Goal: Transaction & Acquisition: Purchase product/service

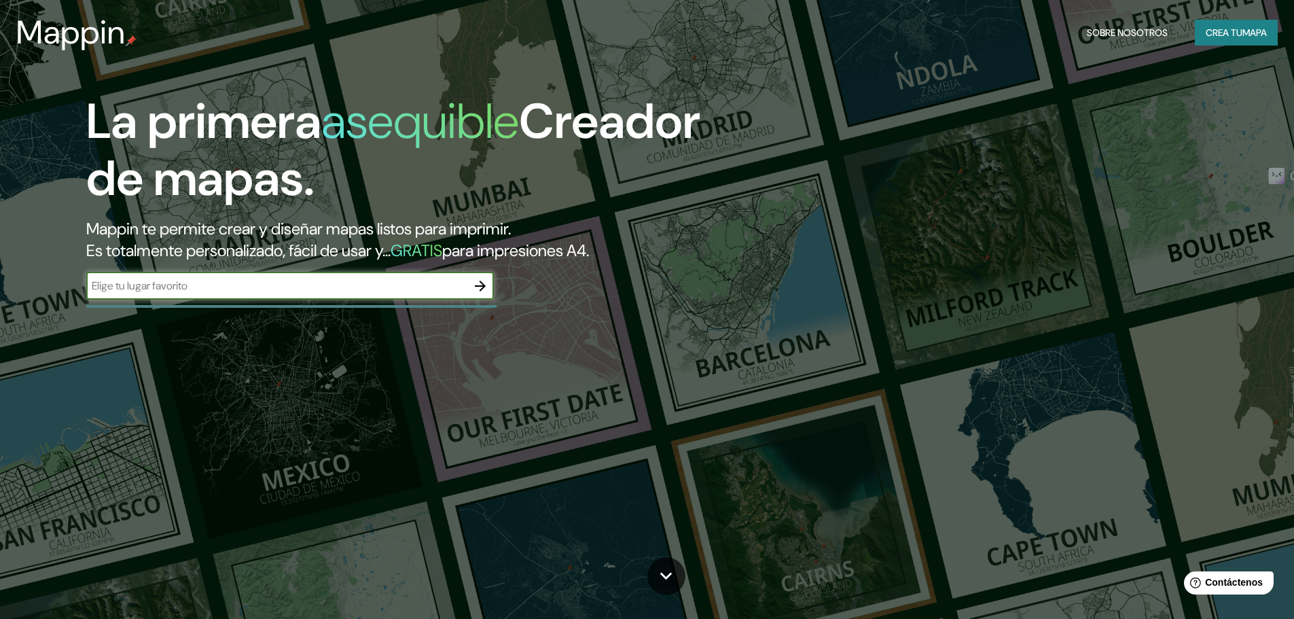
click at [393, 287] on input "text" at bounding box center [276, 286] width 380 height 16
type input "[PERSON_NAME][GEOGRAPHIC_DATA]"
click at [473, 286] on icon "button" at bounding box center [480, 286] width 16 height 16
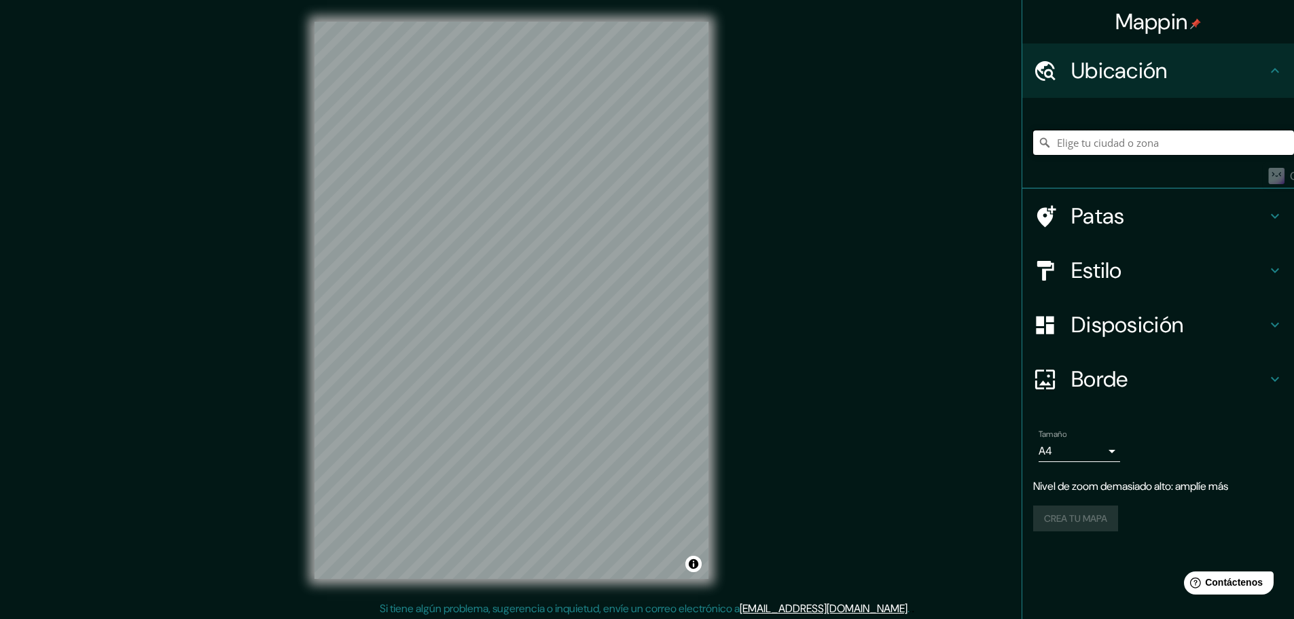
click at [1177, 139] on input "Elige tu ciudad o zona" at bounding box center [1163, 142] width 261 height 24
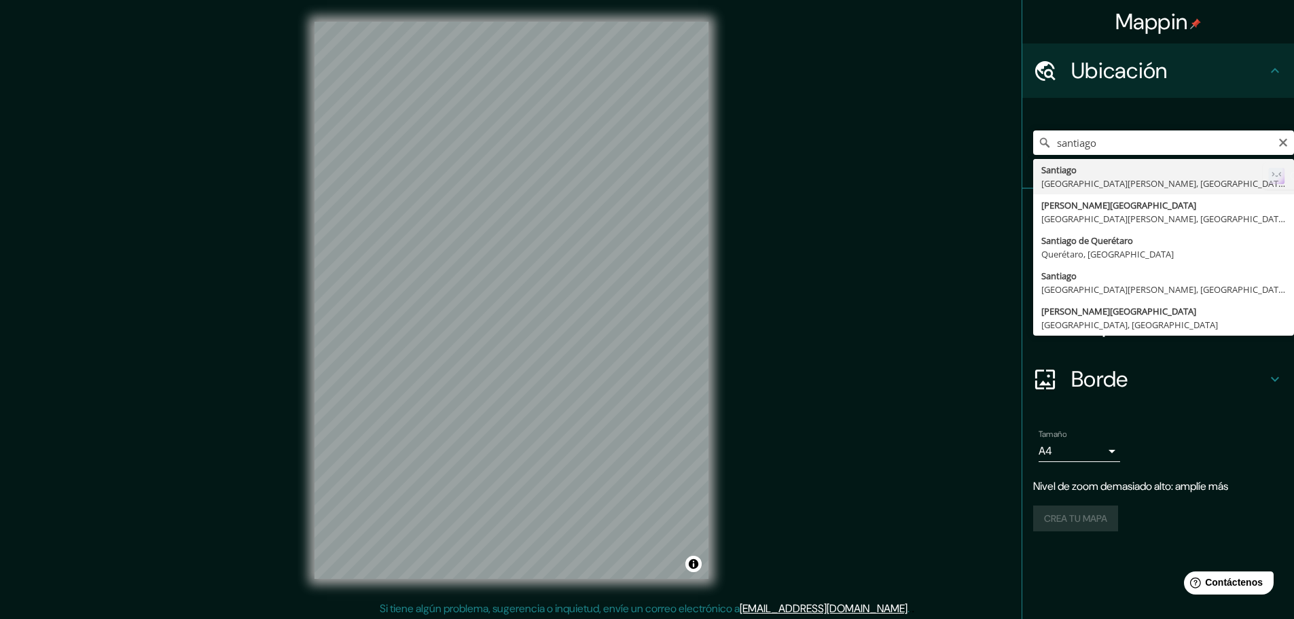
type input "[GEOGRAPHIC_DATA], [GEOGRAPHIC_DATA][PERSON_NAME], [GEOGRAPHIC_DATA]"
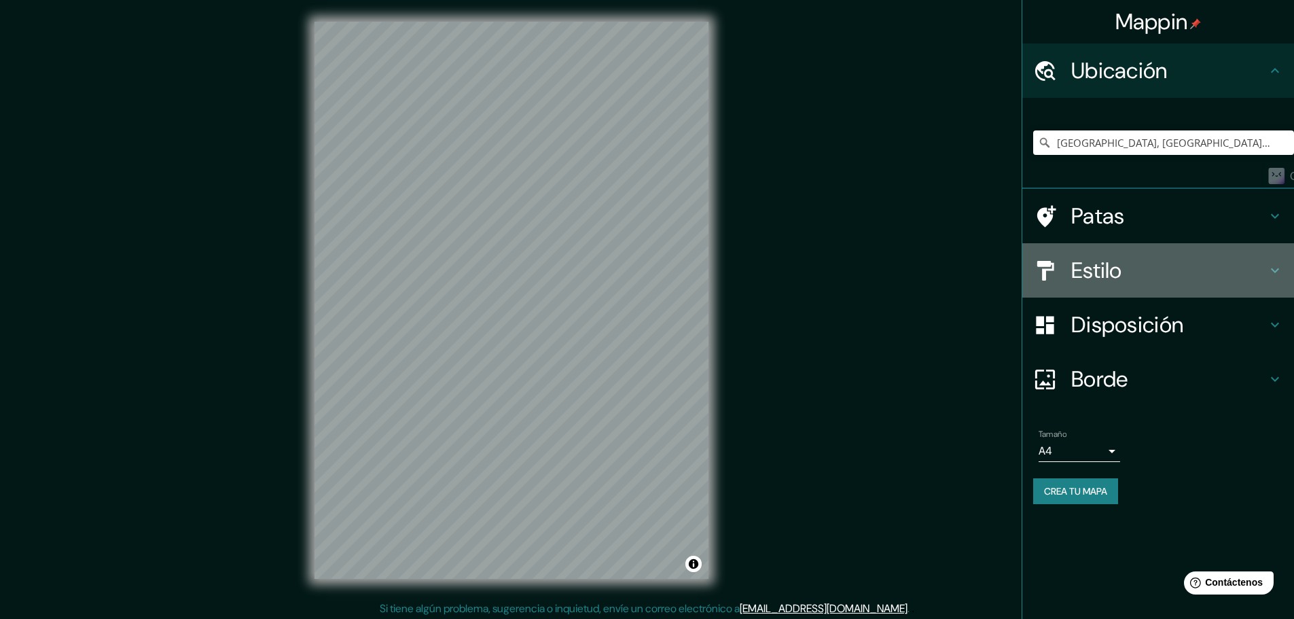
click at [1145, 262] on h4 "Estilo" at bounding box center [1169, 270] width 196 height 27
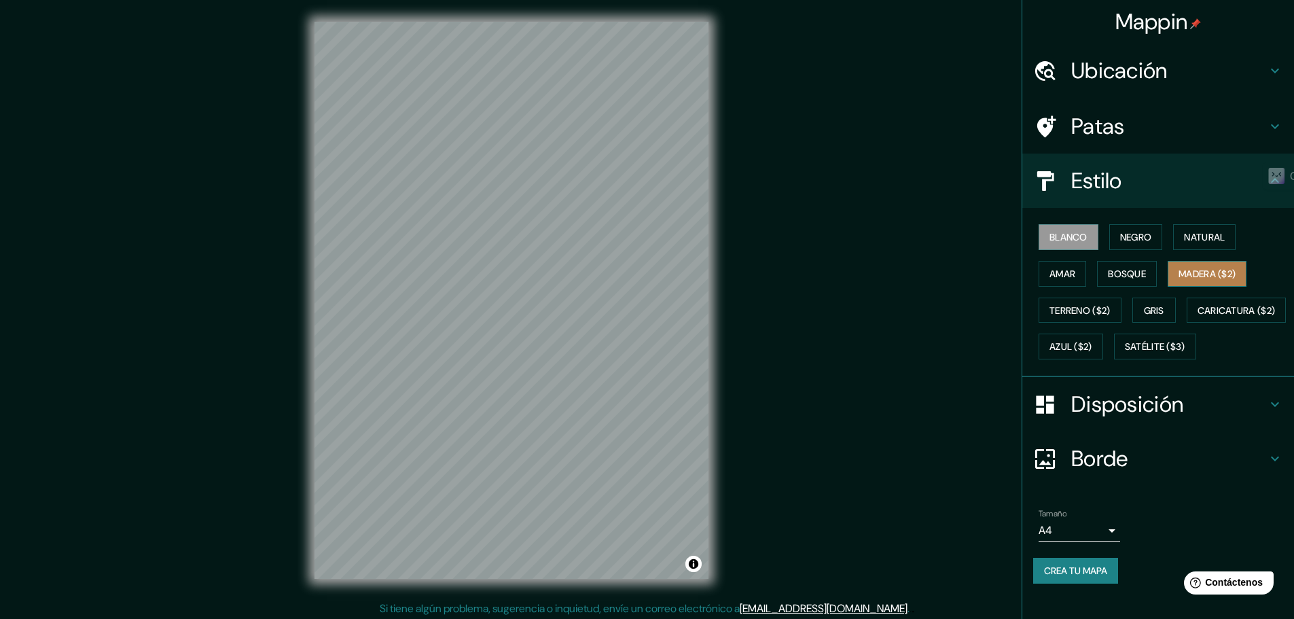
click at [1198, 261] on button "Madera ($2)" at bounding box center [1207, 274] width 79 height 26
click at [1197, 244] on font "Natural" at bounding box center [1204, 237] width 41 height 18
click at [1146, 472] on h4 "Borde" at bounding box center [1169, 458] width 196 height 27
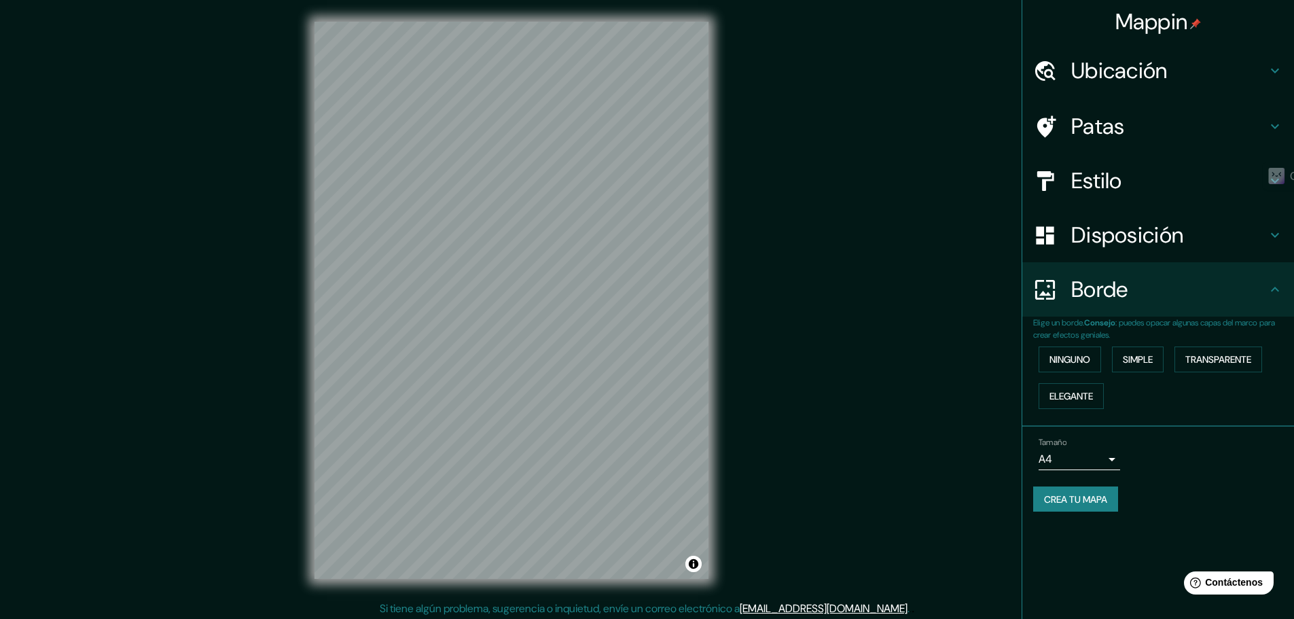
click at [1134, 236] on font "Disposición" at bounding box center [1127, 235] width 112 height 29
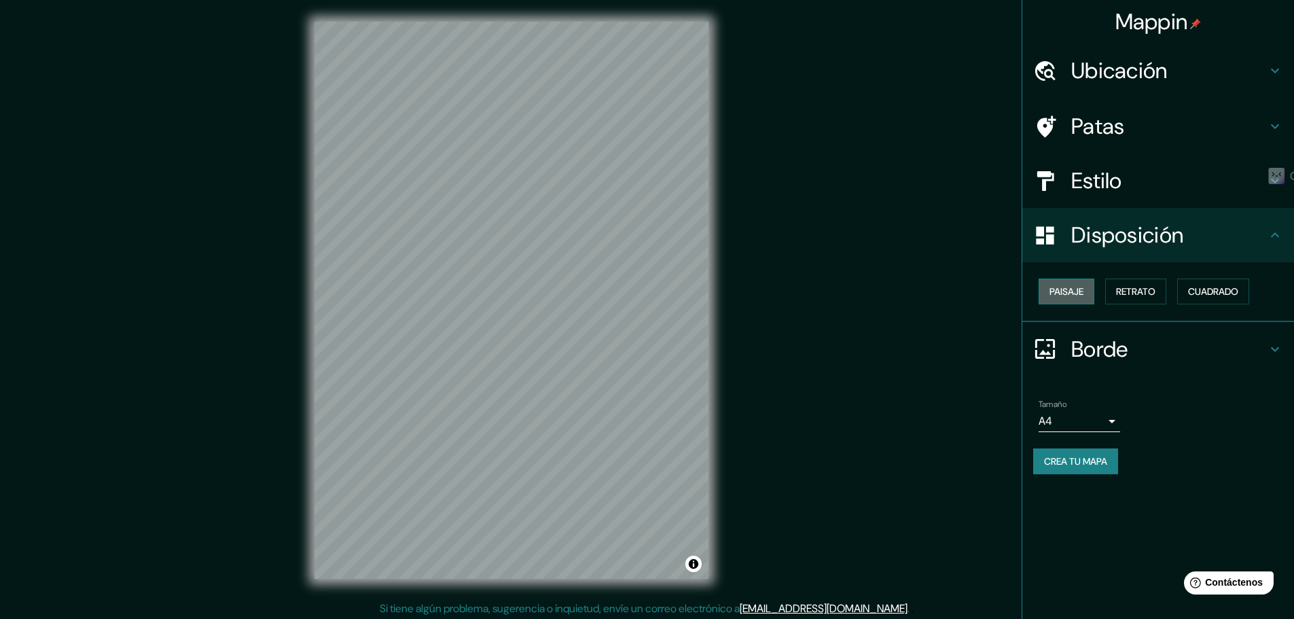
click at [1082, 287] on font "Paisaje" at bounding box center [1067, 291] width 34 height 12
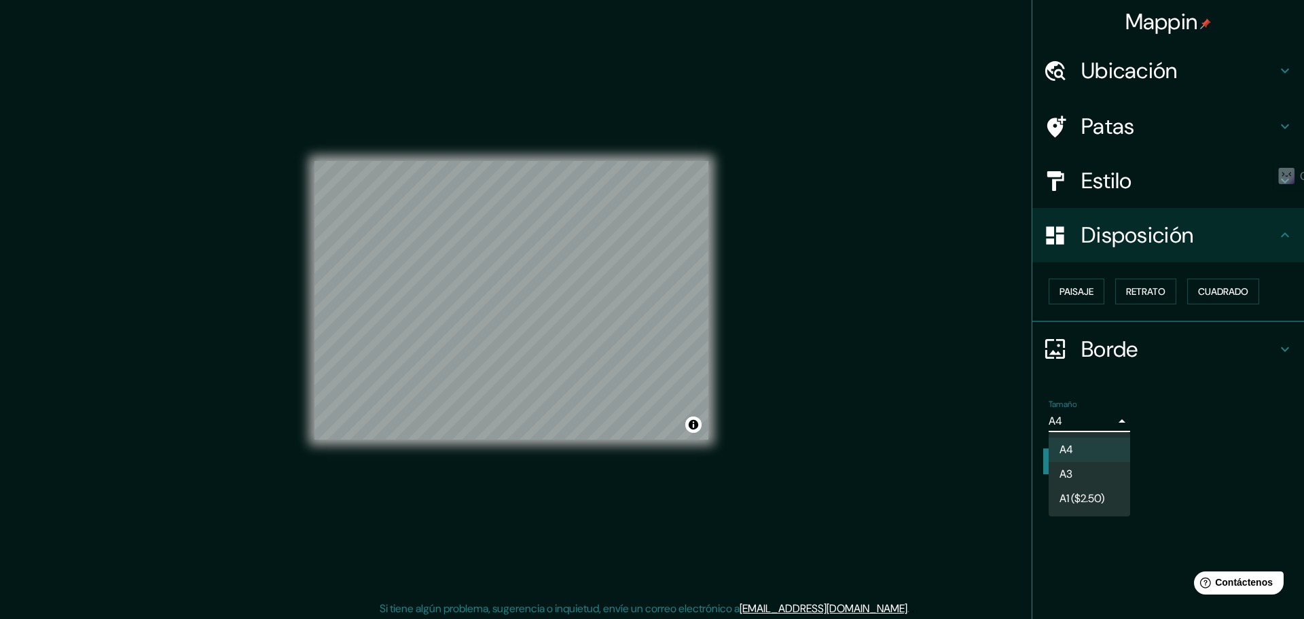
click at [1064, 421] on body "Mappin Ubicación [GEOGRAPHIC_DATA], [GEOGRAPHIC_DATA][PERSON_NAME], [GEOGRAPHIC…" at bounding box center [652, 309] width 1304 height 619
click at [1093, 475] on li "A3" at bounding box center [1090, 475] width 82 height 25
type input "a4"
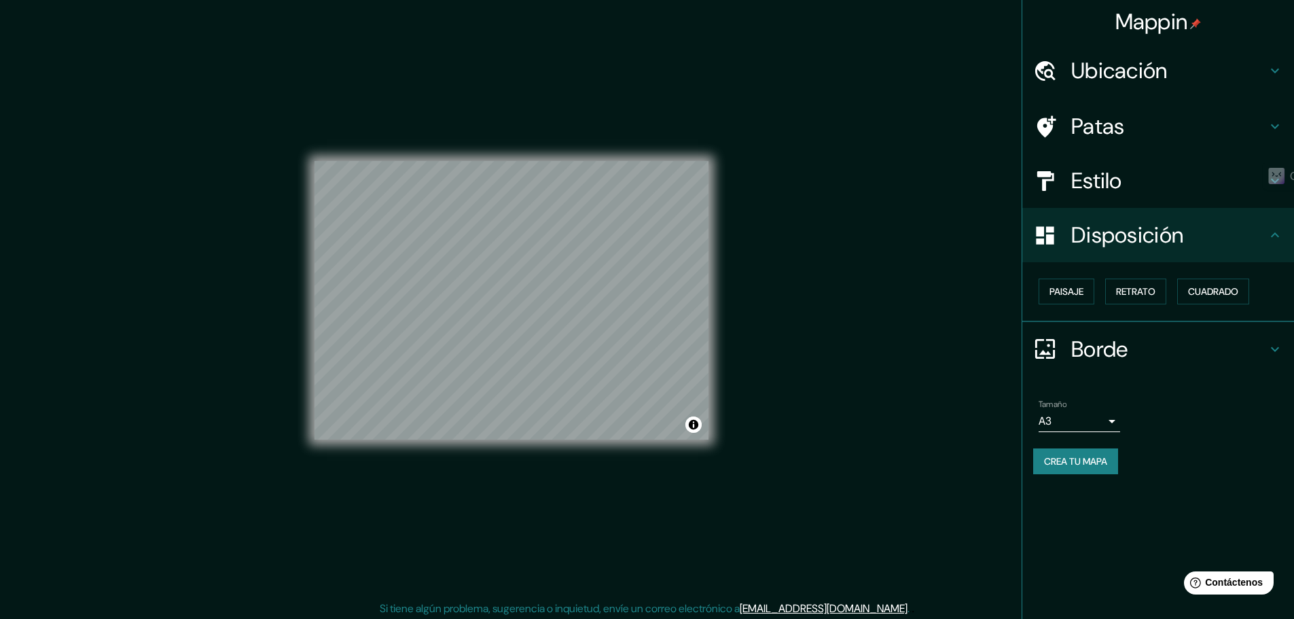
click at [1145, 182] on h4 "Estilo" at bounding box center [1169, 180] width 196 height 27
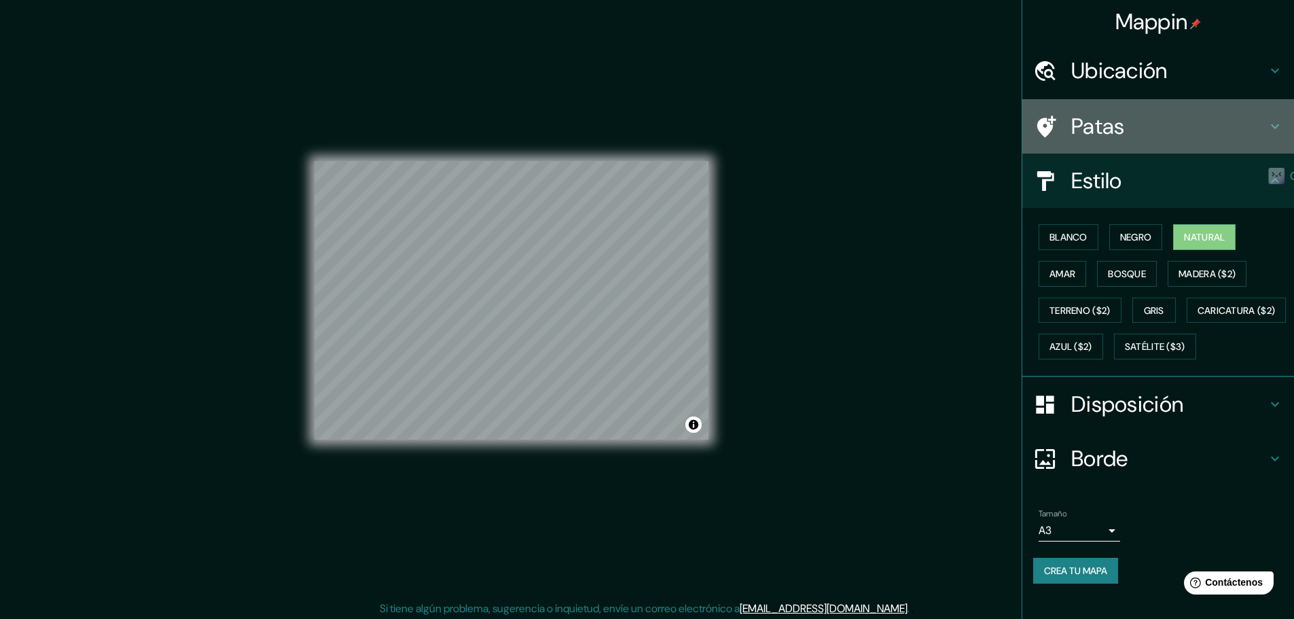
click at [1121, 126] on h4 "Patas" at bounding box center [1169, 126] width 196 height 27
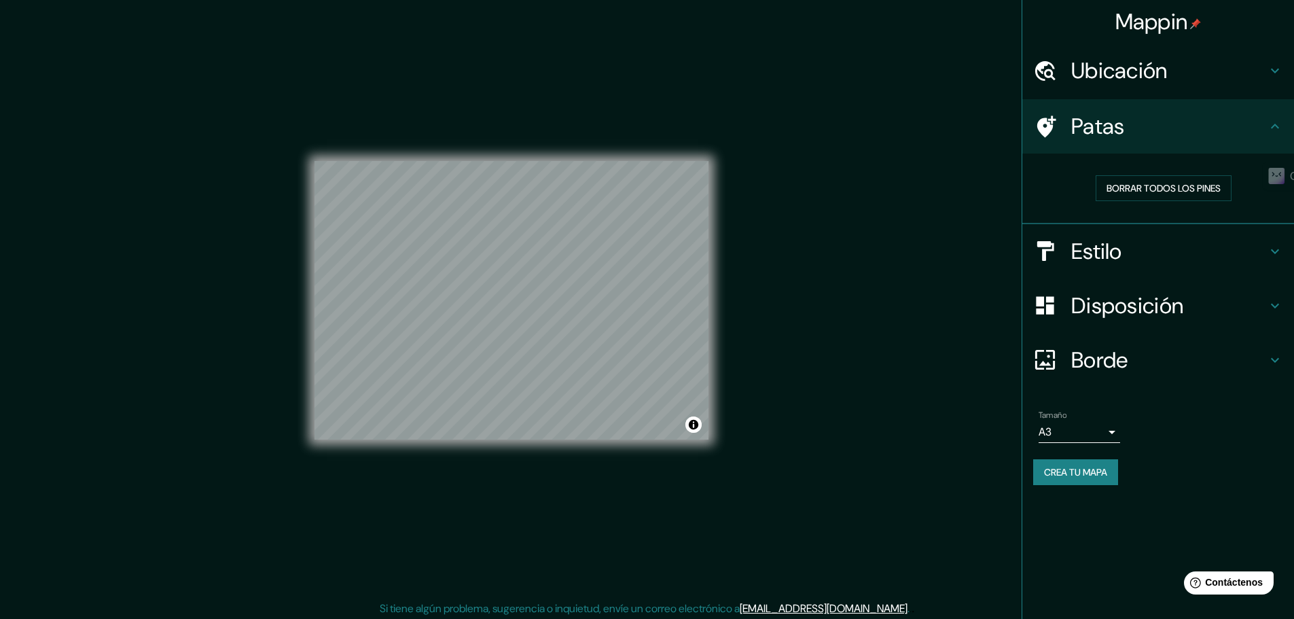
click at [1048, 457] on div "Tamaño A3 a4 Crea tu mapa" at bounding box center [1158, 450] width 250 height 91
click at [1057, 472] on font "Crea tu mapa" at bounding box center [1075, 472] width 63 height 12
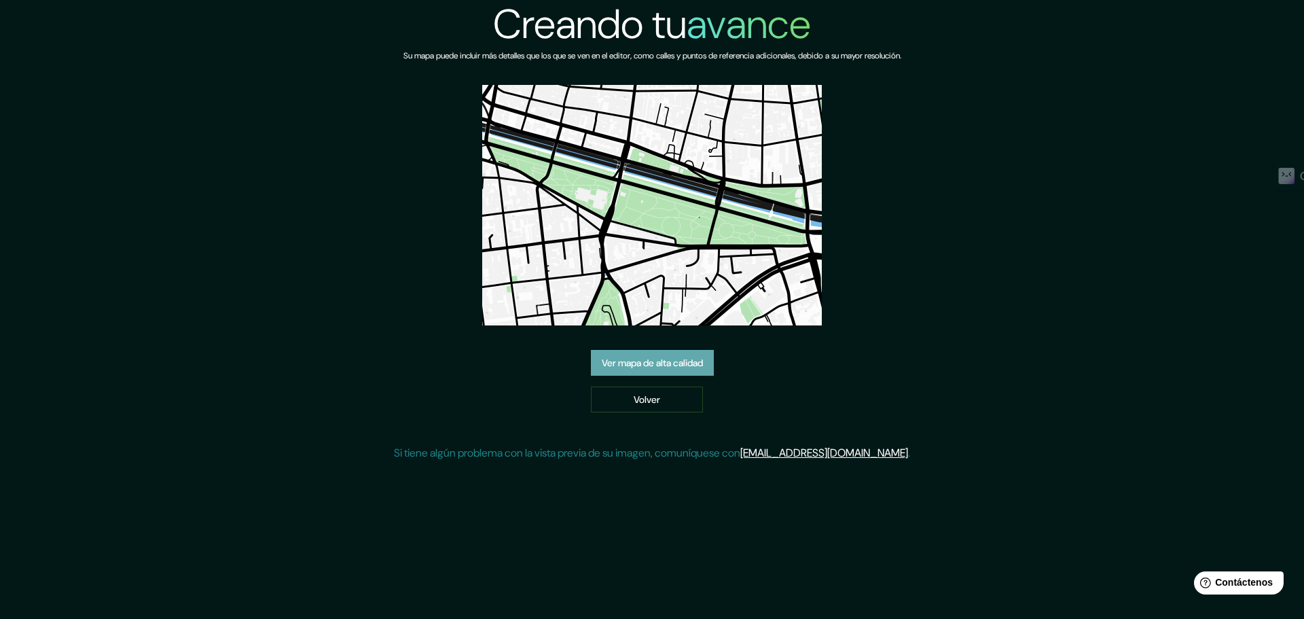
click at [649, 374] on link "Ver mapa de alta calidad" at bounding box center [652, 363] width 123 height 26
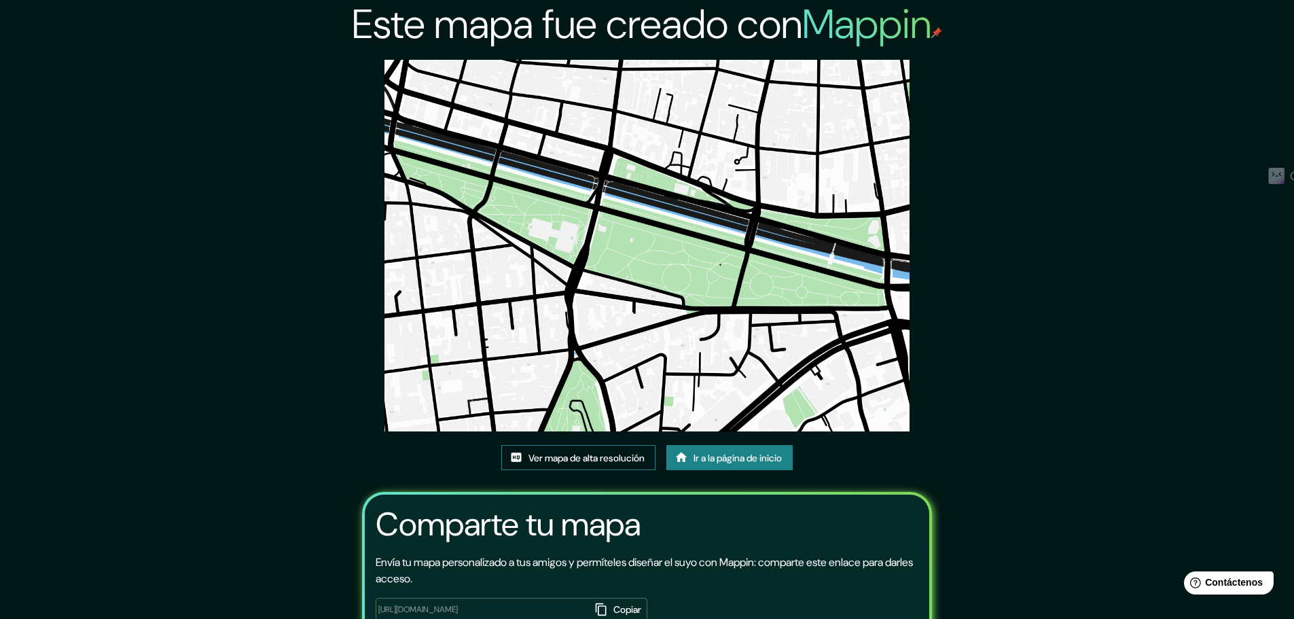
click at [579, 446] on link "Ver mapa de alta resolución" at bounding box center [578, 458] width 154 height 26
click at [1277, 26] on div "Este mapa fue creado con Mappin Ver mapa de alta resolución Ir a la página de i…" at bounding box center [647, 356] width 1294 height 713
drag, startPoint x: 1276, startPoint y: 5, endPoint x: 982, endPoint y: 130, distance: 319.3
click at [982, 130] on div "Este mapa fue creado con Mappin Ver mapa de alta resolución Ir a la página de i…" at bounding box center [647, 356] width 1294 height 713
